Goal: Transaction & Acquisition: Purchase product/service

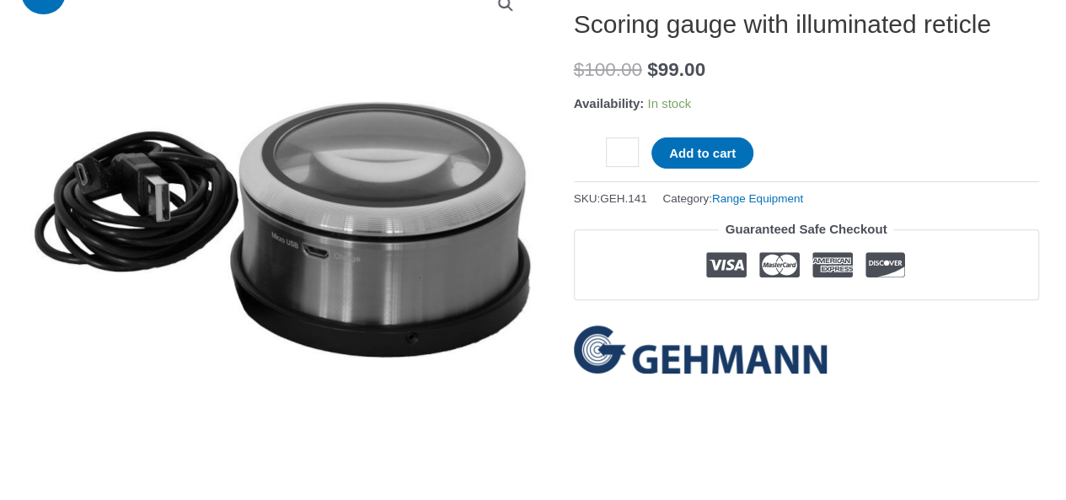
scroll to position [268, 0]
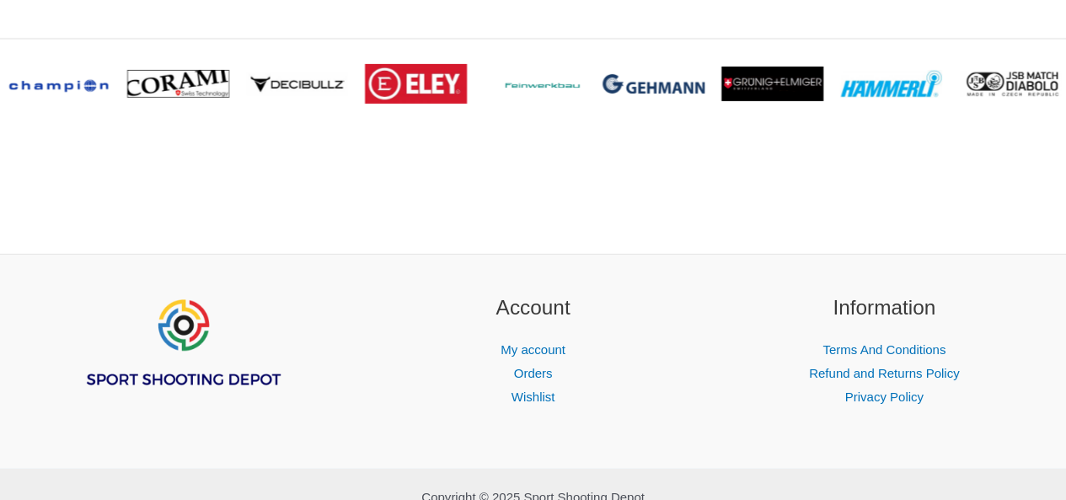
scroll to position [2697, 0]
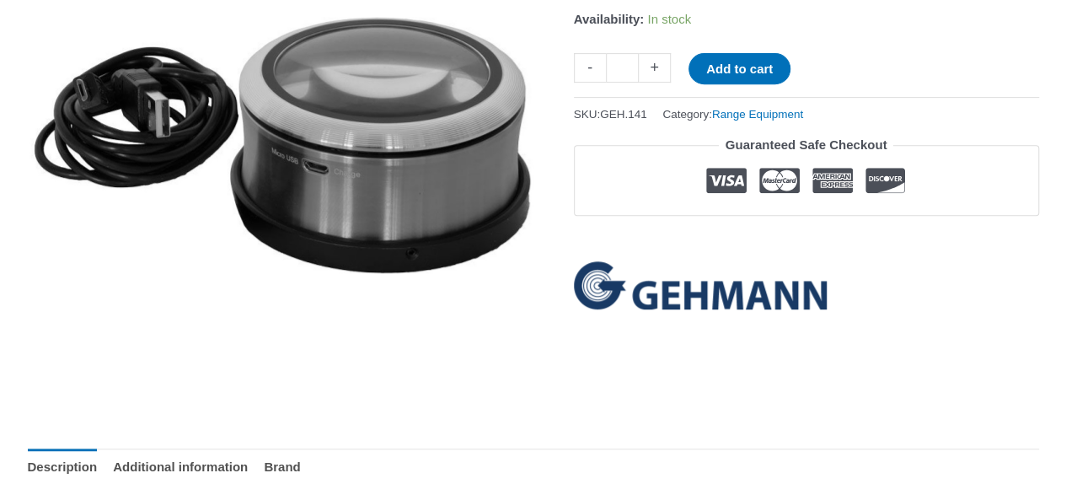
scroll to position [337, 0]
